Goal: Transaction & Acquisition: Purchase product/service

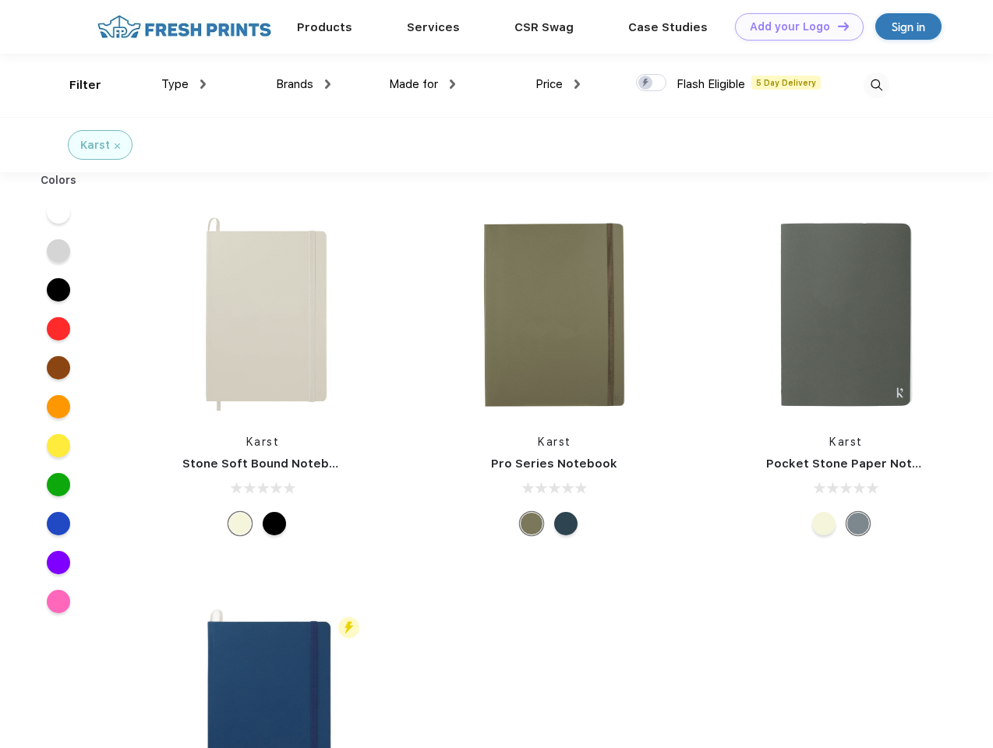
scroll to position [1, 0]
click at [793, 26] on link "Add your Logo Design Tool" at bounding box center [799, 26] width 129 height 27
click at [0, 0] on div "Design Tool" at bounding box center [0, 0] width 0 height 0
click at [836, 26] on link "Add your Logo Design Tool" at bounding box center [799, 26] width 129 height 27
click at [75, 85] on div "Filter" at bounding box center [85, 85] width 32 height 18
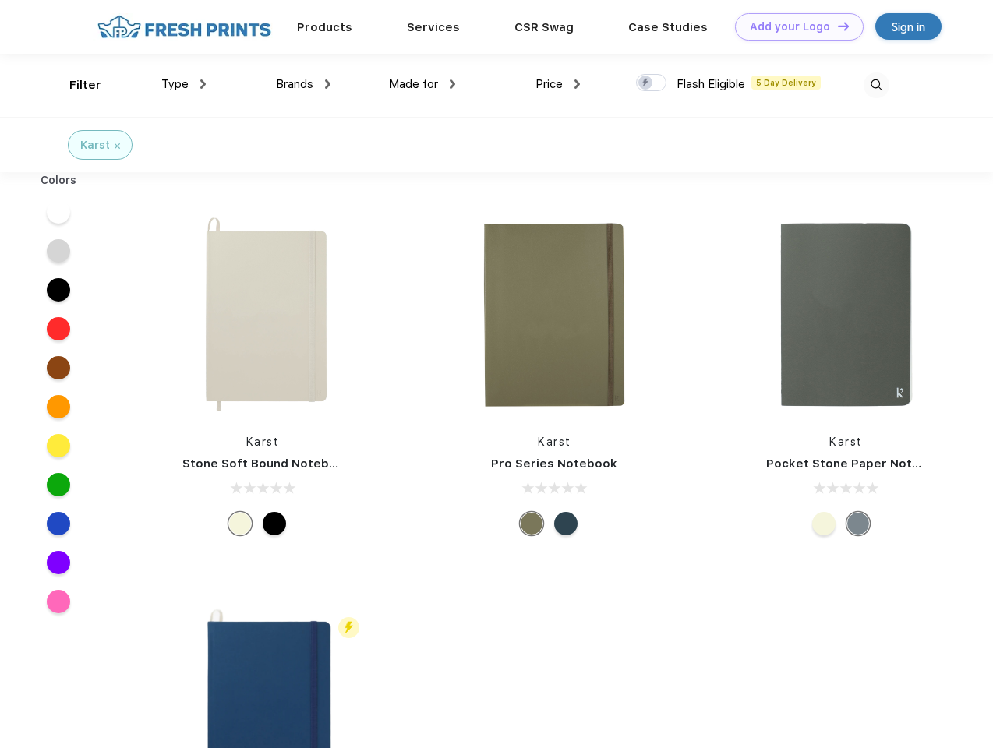
click at [184, 84] on span "Type" at bounding box center [174, 84] width 27 height 14
click at [303, 84] on span "Brands" at bounding box center [294, 84] width 37 height 14
click at [422, 84] on span "Made for" at bounding box center [413, 84] width 49 height 14
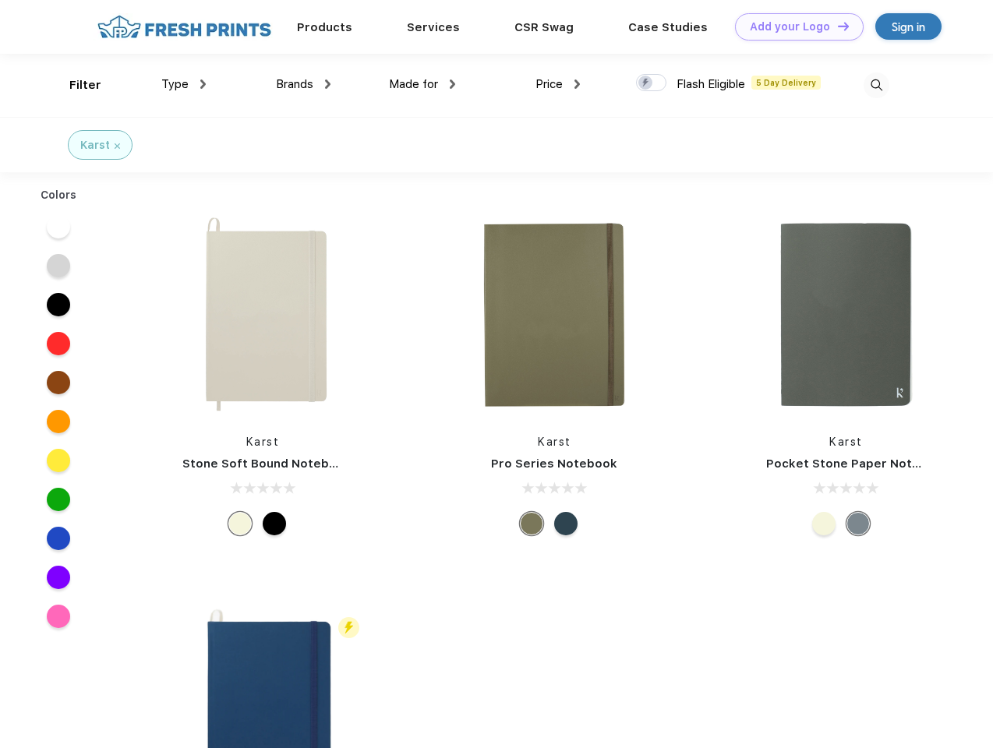
click at [558, 84] on span "Price" at bounding box center [548, 84] width 27 height 14
click at [652, 83] on div at bounding box center [651, 82] width 30 height 17
click at [646, 83] on input "checkbox" at bounding box center [641, 78] width 10 height 10
click at [876, 85] on img at bounding box center [877, 85] width 26 height 26
